Goal: Transaction & Acquisition: Purchase product/service

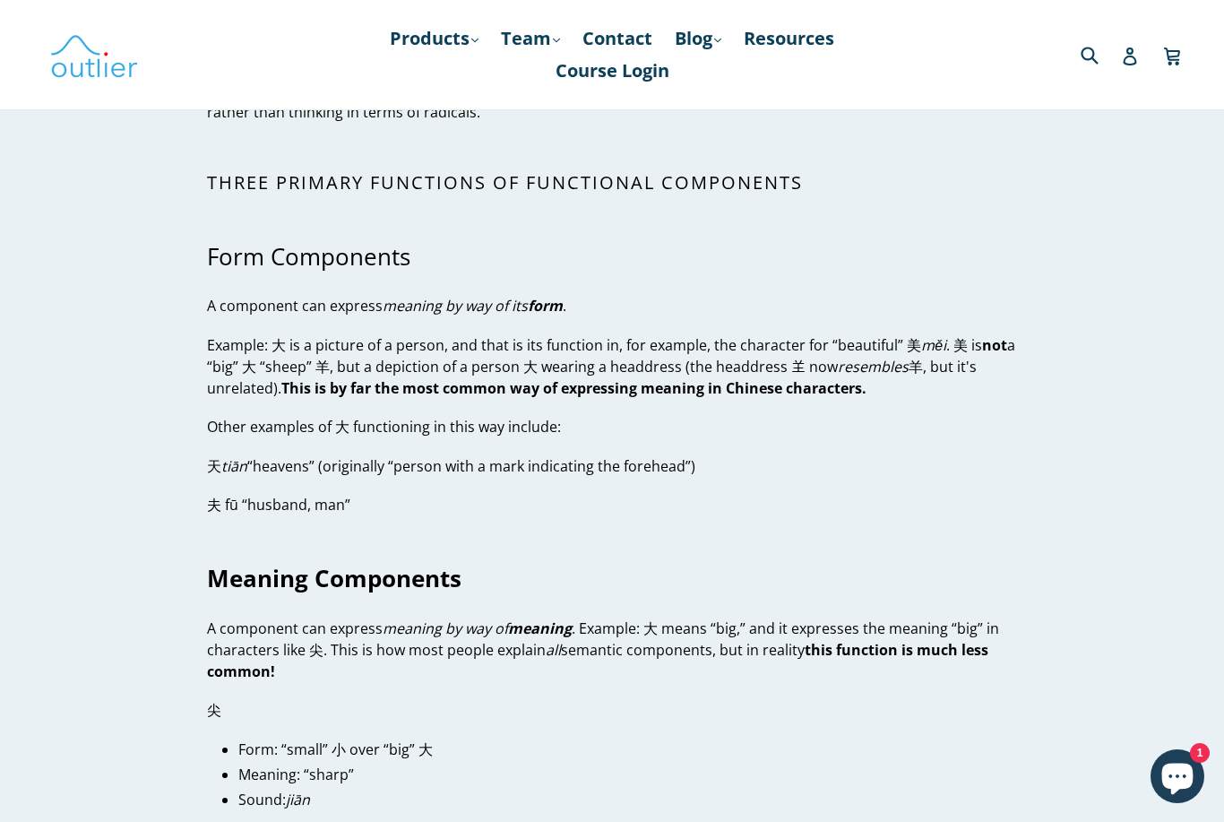
scroll to position [3369, 0]
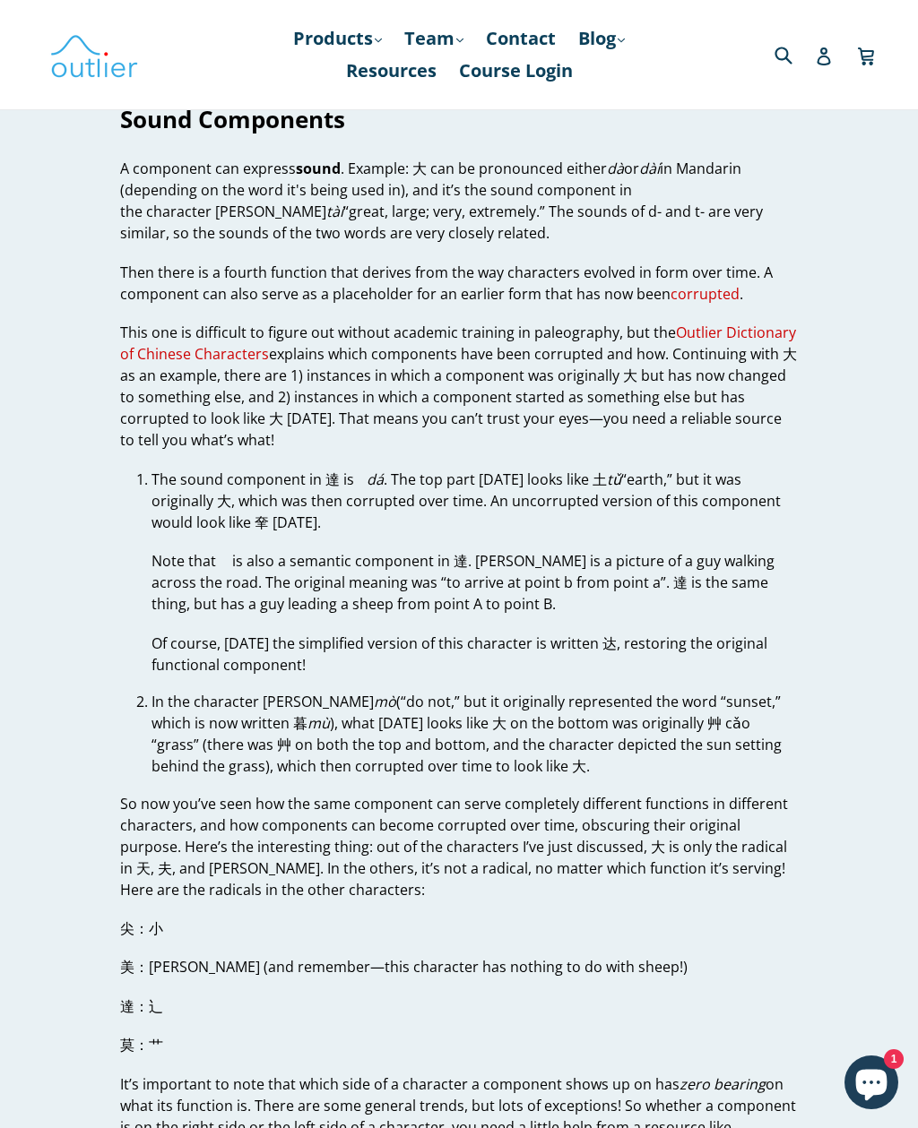
scroll to position [4861, 0]
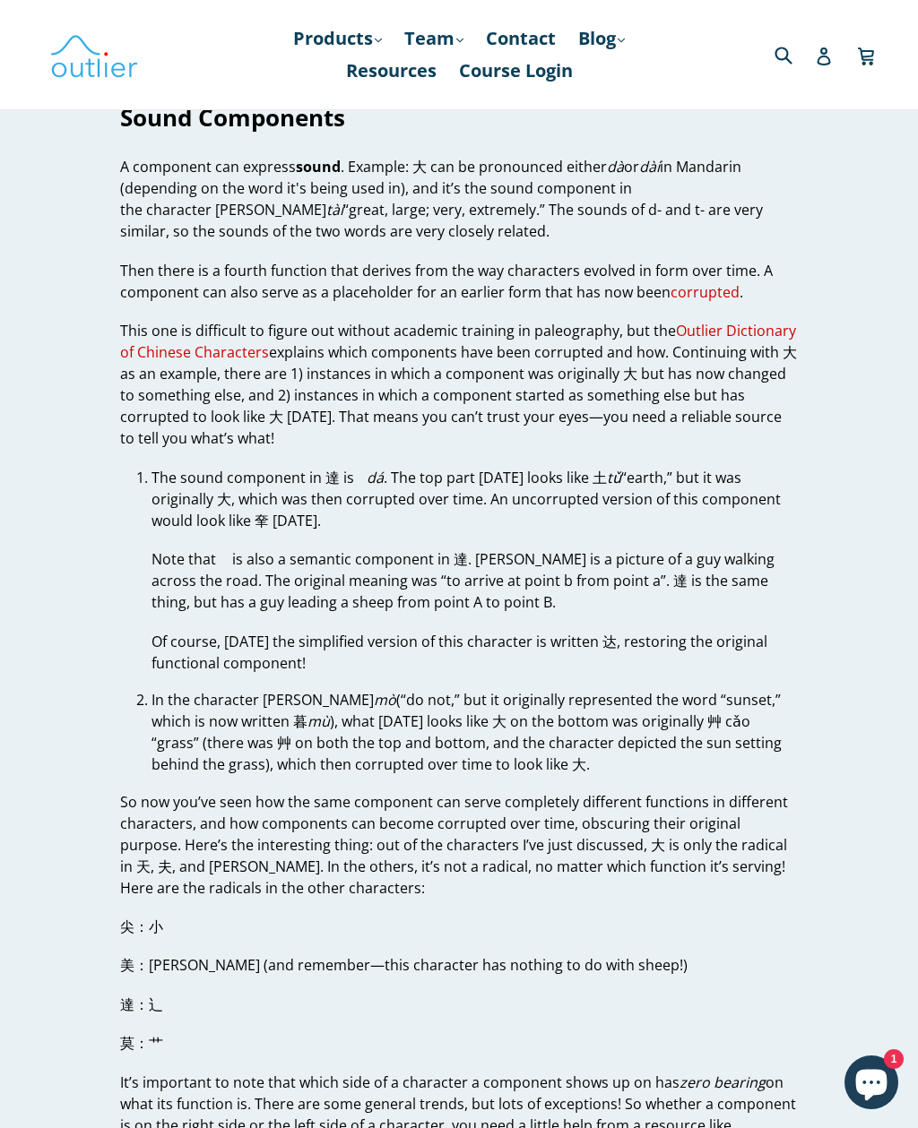
click at [748, 321] on link "Outlier Dictionary of Chinese Characters" at bounding box center [458, 342] width 676 height 42
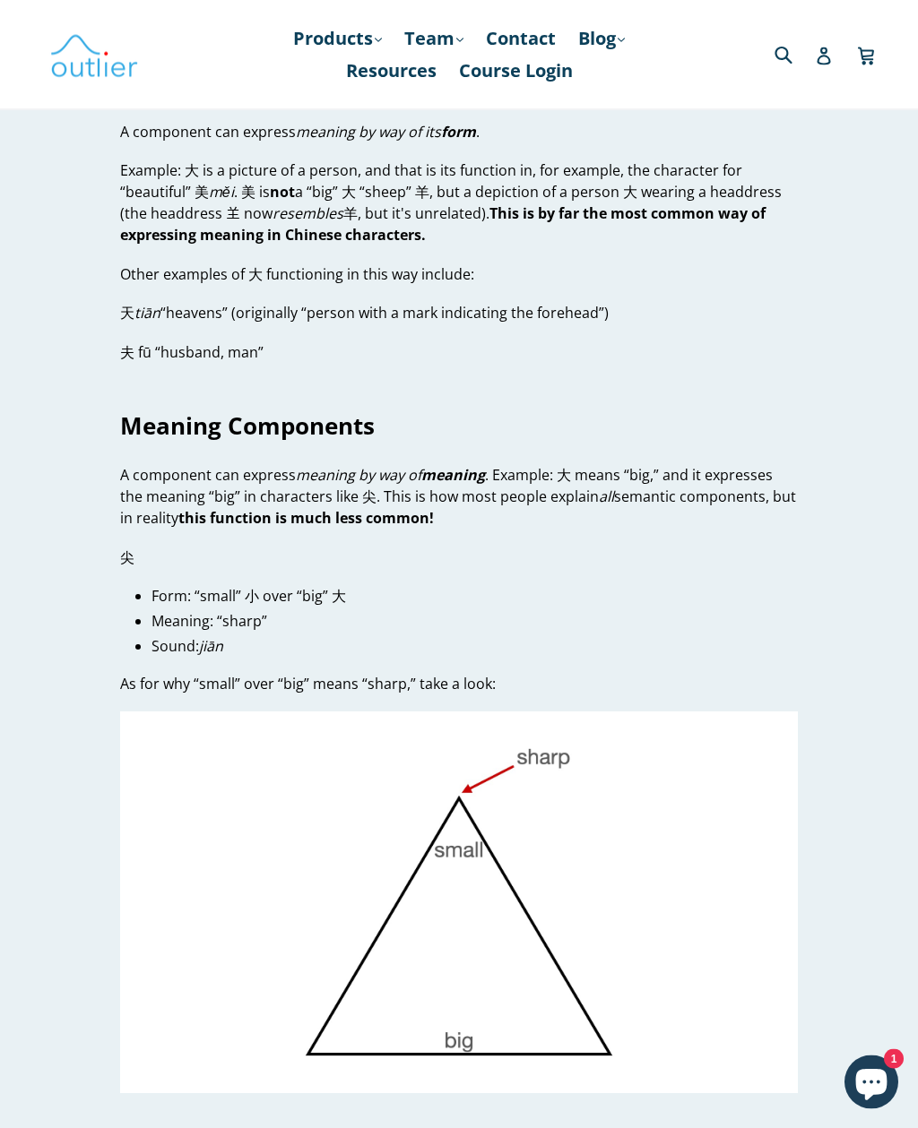
scroll to position [3788, 0]
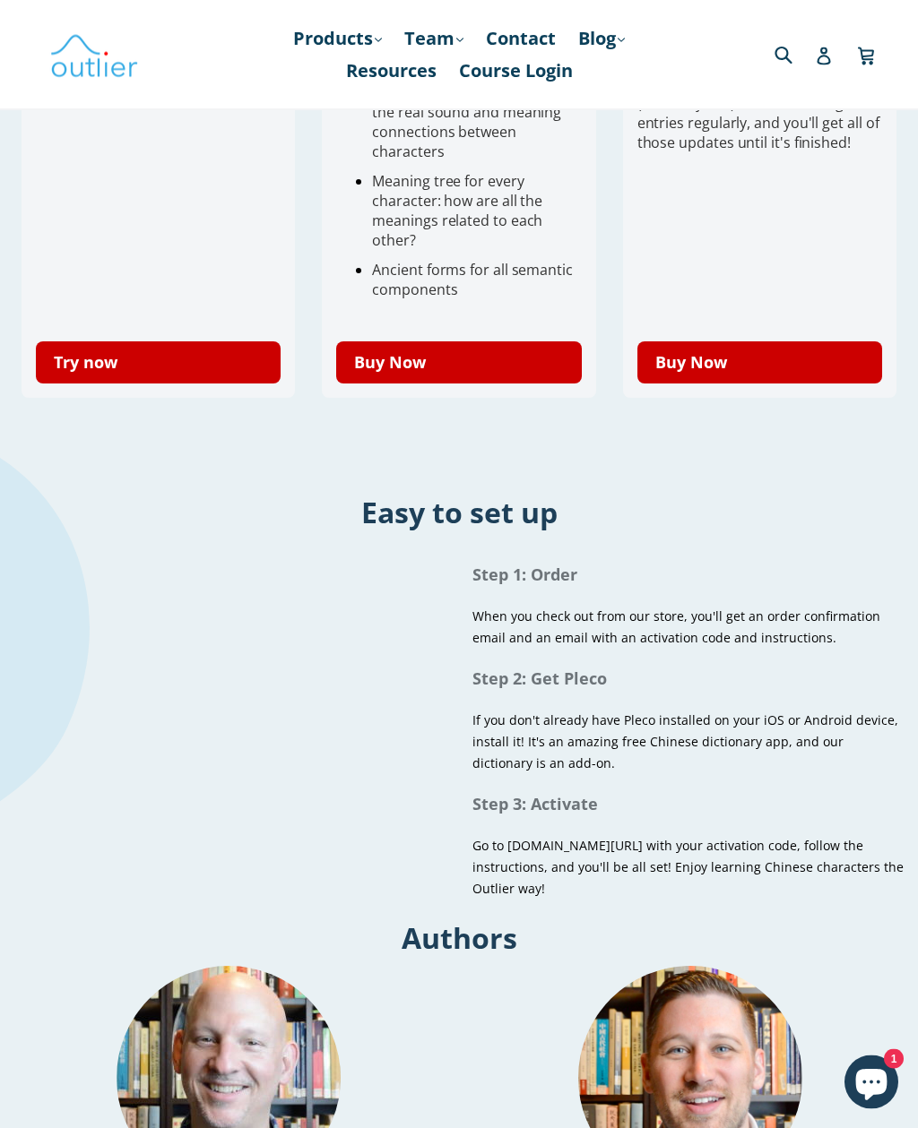
scroll to position [811, 0]
click at [206, 383] on link "Try now" at bounding box center [158, 362] width 245 height 42
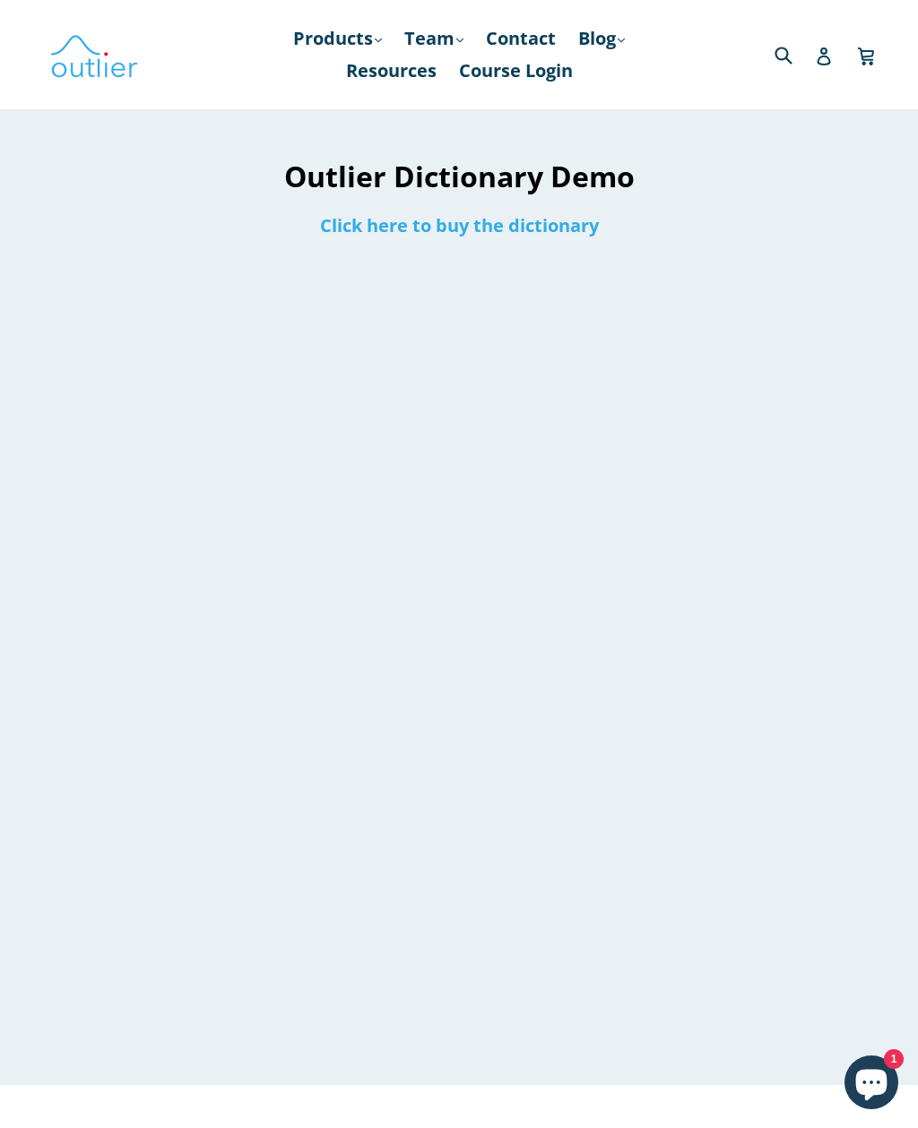
click at [488, 230] on link "Click here to buy the dictionary" at bounding box center [459, 225] width 279 height 24
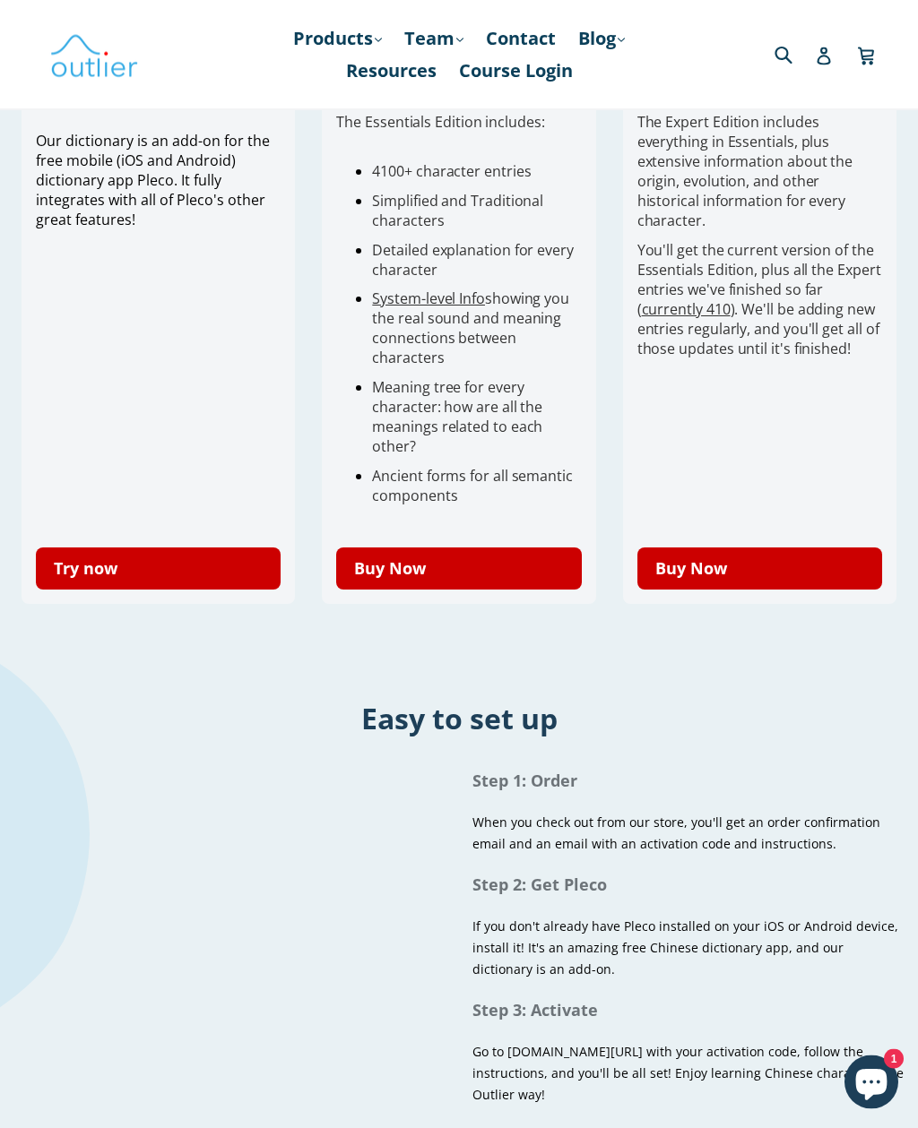
scroll to position [605, 0]
click at [186, 574] on link "Try now" at bounding box center [158, 569] width 245 height 42
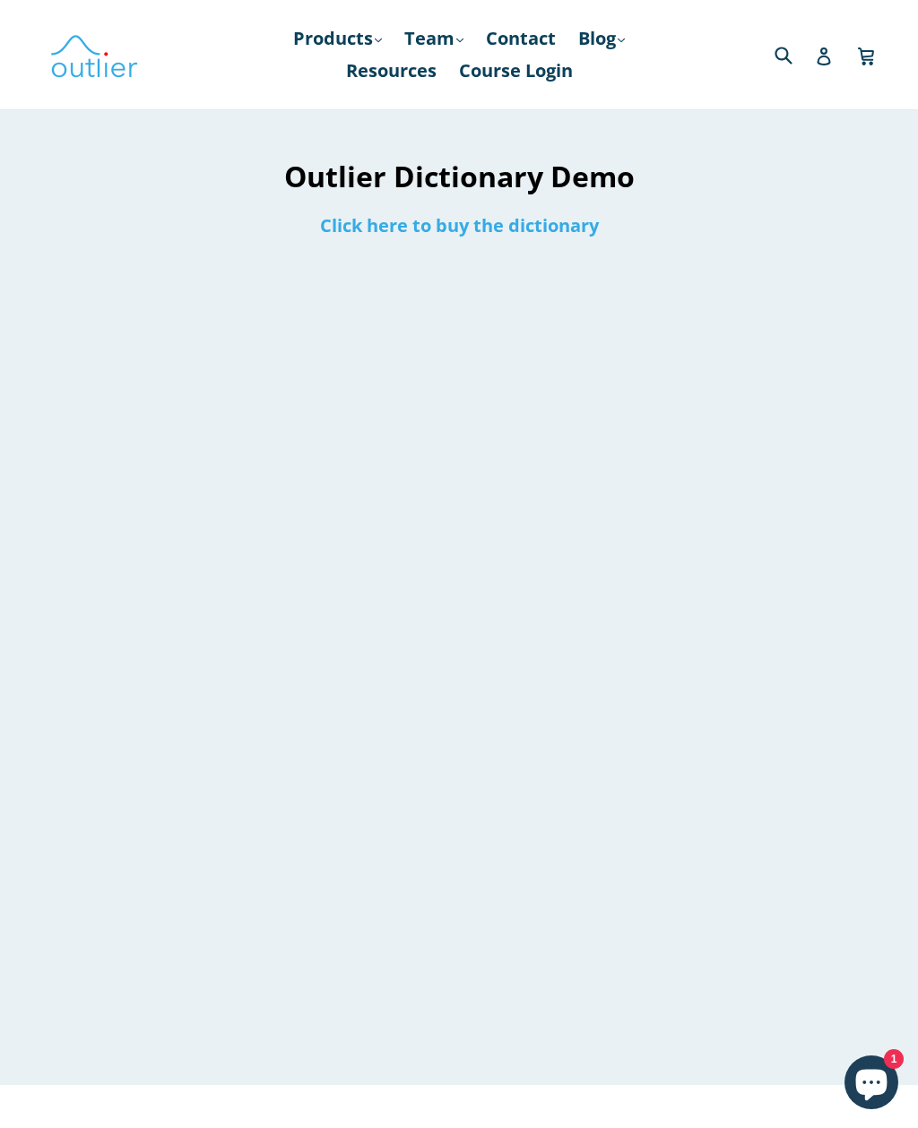
click at [477, 230] on link "Click here to buy the dictionary" at bounding box center [459, 225] width 279 height 24
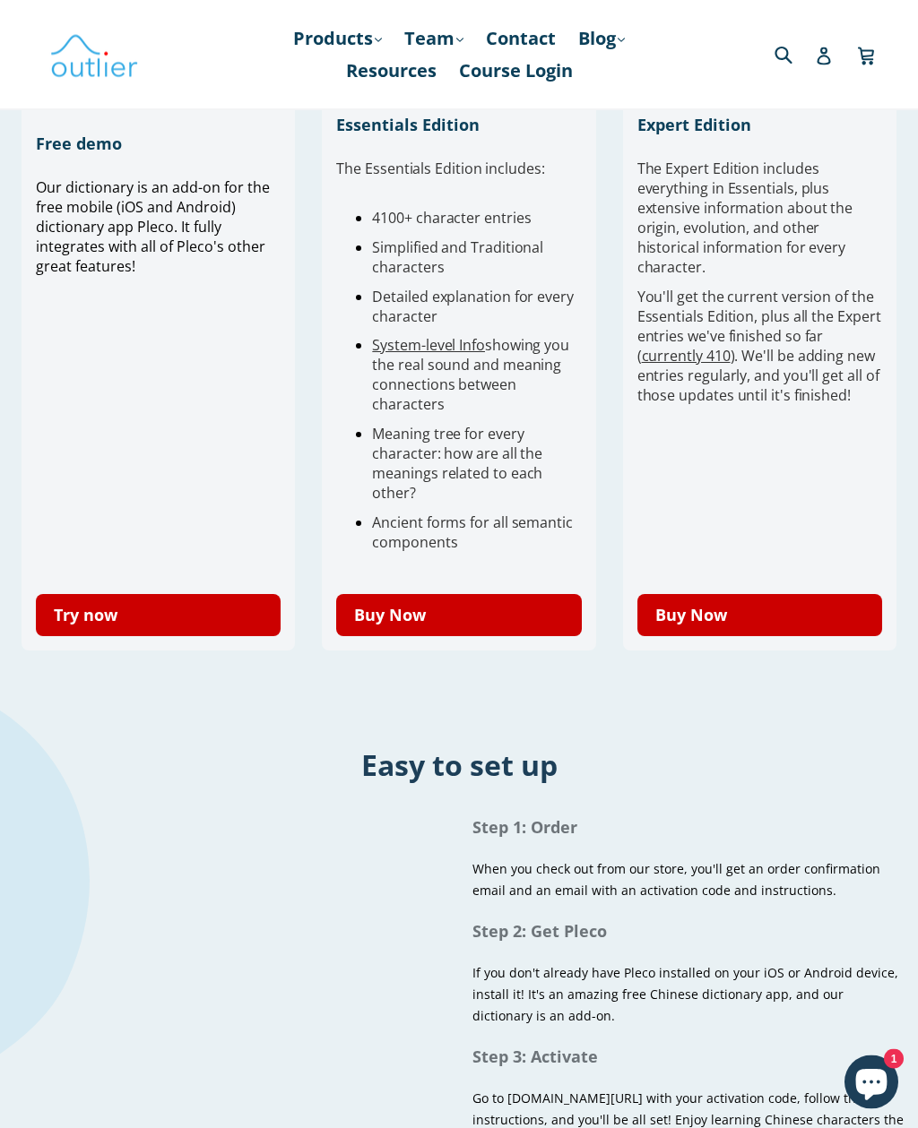
scroll to position [559, 0]
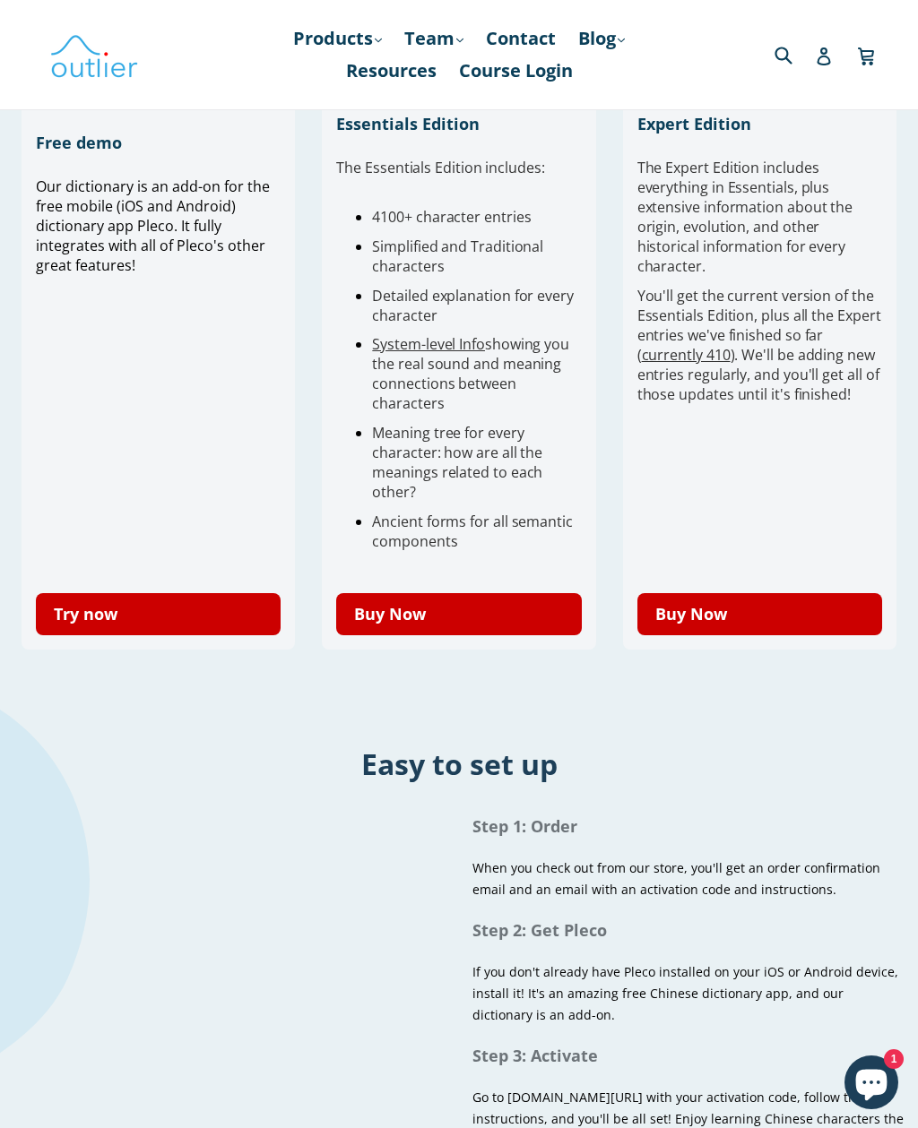
click at [89, 807] on div "Step 1: Order When you check out from our store, you'll get an order confirmati…" at bounding box center [459, 984] width 918 height 355
click at [212, 614] on link "Try now" at bounding box center [158, 614] width 245 height 42
